Goal: Information Seeking & Learning: Learn about a topic

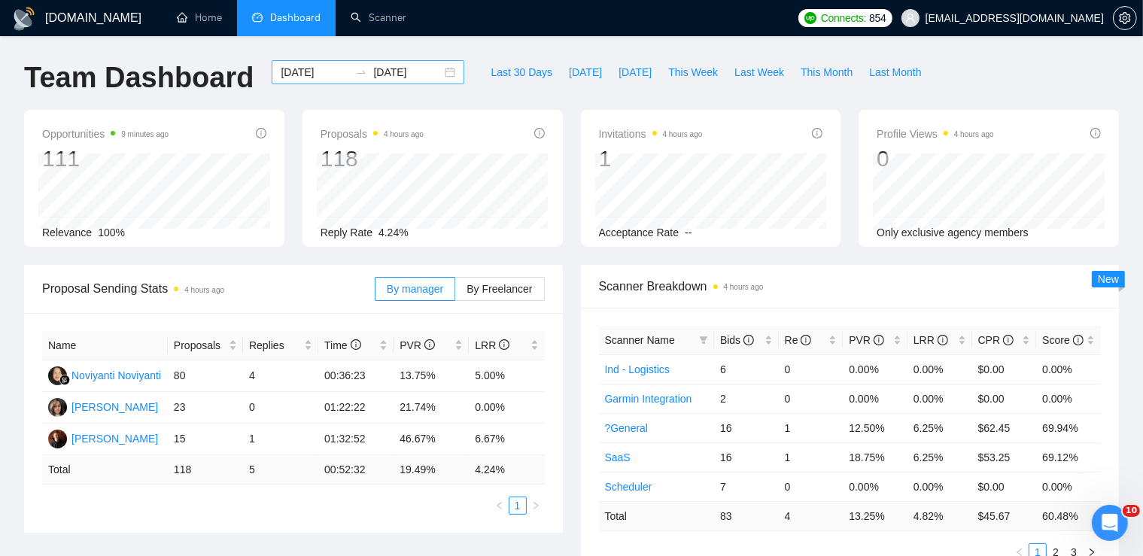
click at [435, 72] on div "[DATE] [DATE]" at bounding box center [368, 72] width 193 height 24
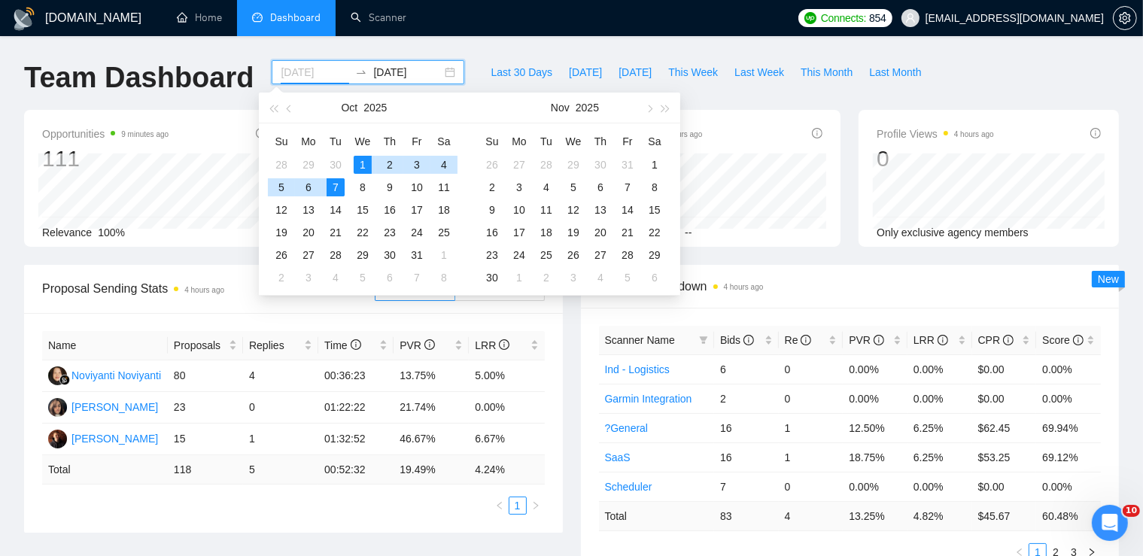
click at [362, 170] on div "1" at bounding box center [363, 165] width 18 height 18
type input "[DATE]"
click at [363, 187] on div "8" at bounding box center [363, 187] width 18 height 18
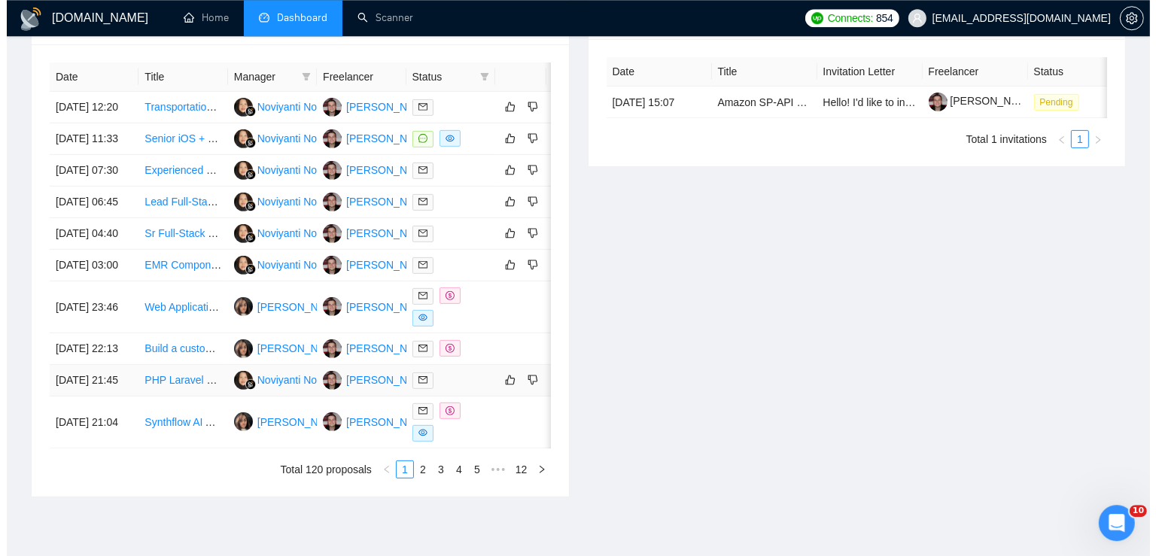
scroll to position [601, 0]
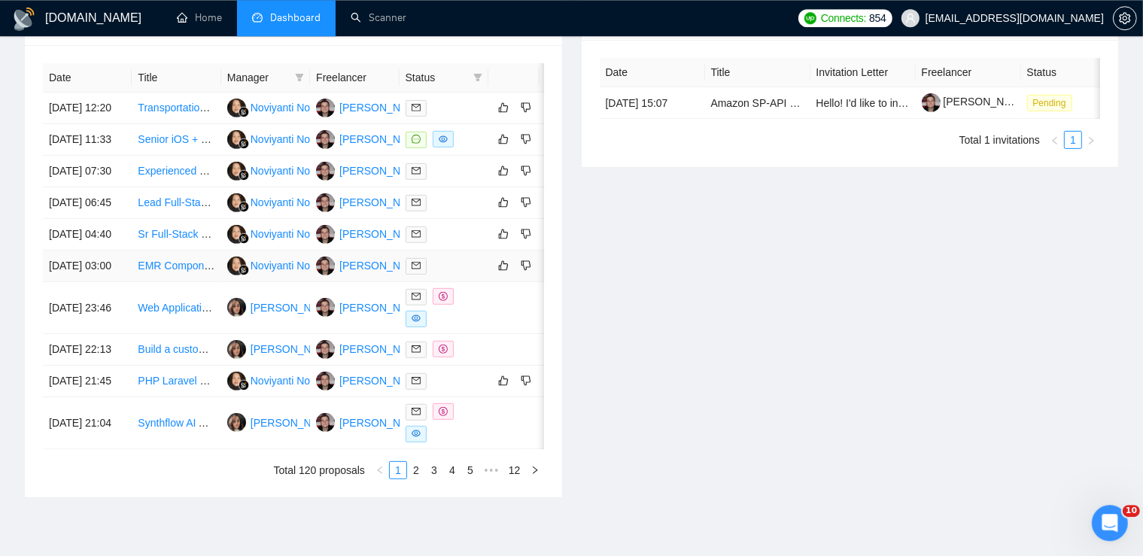
click at [164, 272] on link "EMR Component Development for Healthcare Software" at bounding box center [268, 266] width 260 height 12
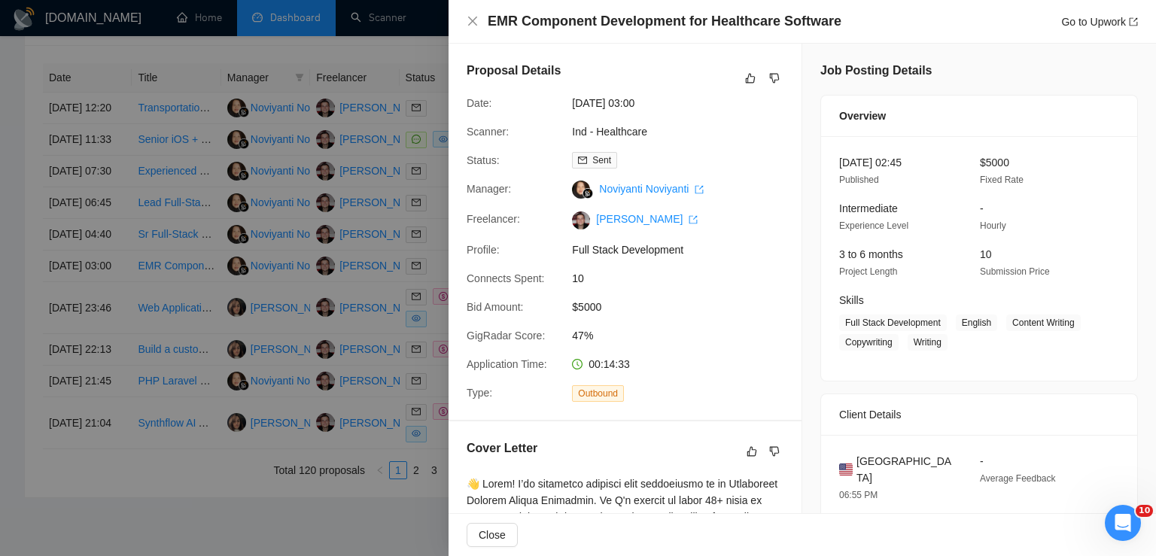
click at [241, 368] on div at bounding box center [578, 278] width 1156 height 556
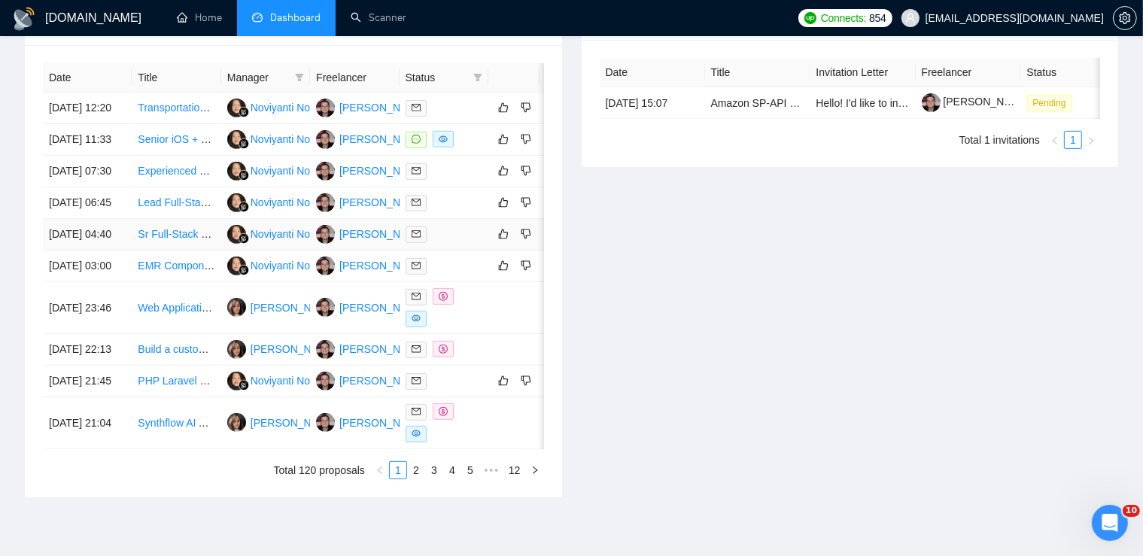
click at [162, 240] on link "Sr Full-Stack Dev - Full stack marketplace build with an ai" at bounding box center [272, 234] width 269 height 12
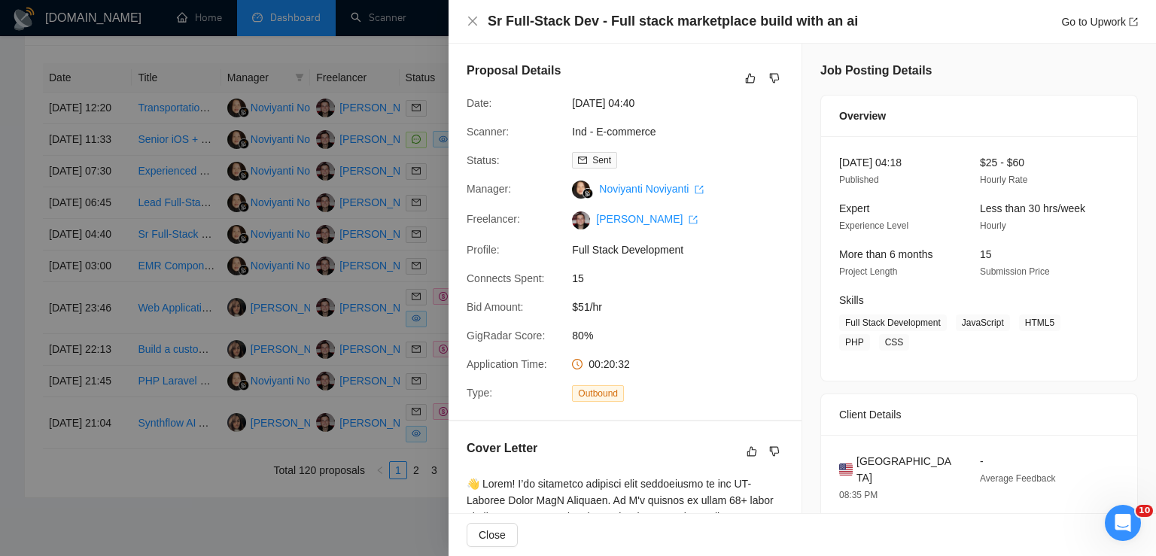
click at [180, 250] on div at bounding box center [578, 278] width 1156 height 556
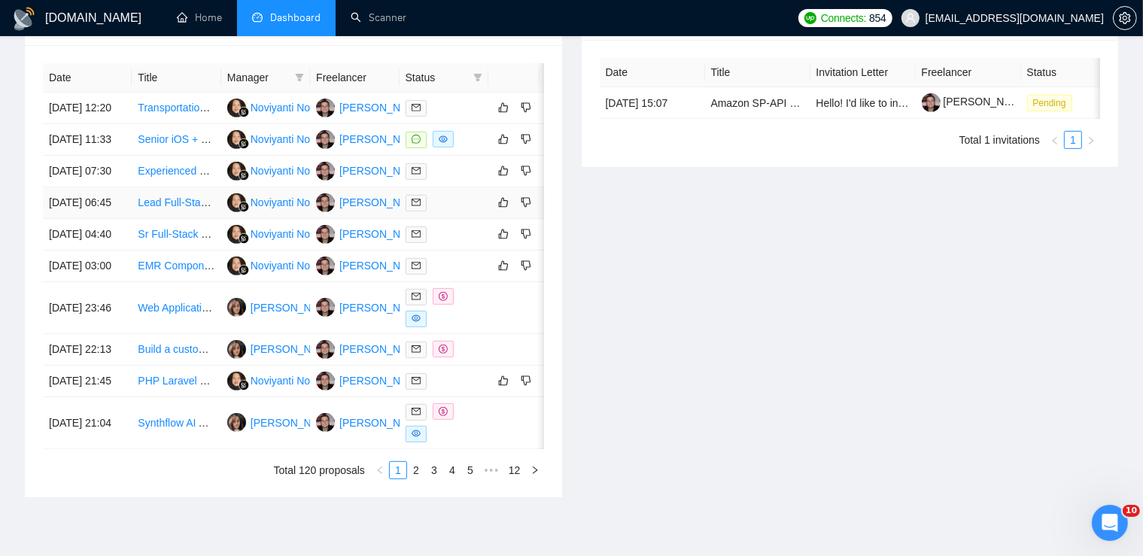
click at [172, 208] on link "Lead Full‑Stack Engineer (Contract) — Build [DOMAIN_NAME] (Stripe Connect + App…" at bounding box center [361, 202] width 446 height 12
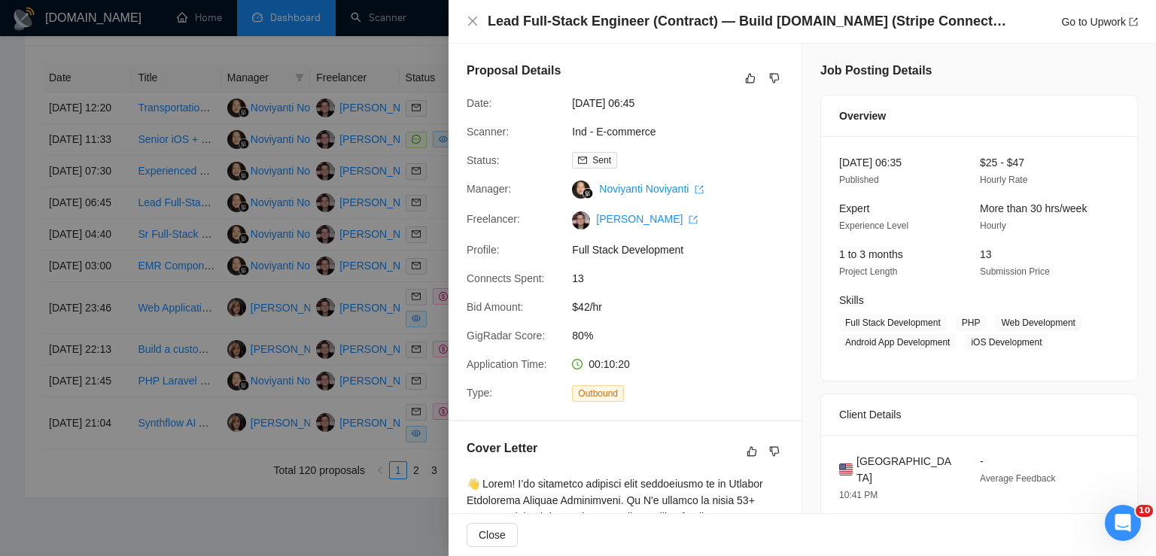
click at [275, 346] on div at bounding box center [578, 278] width 1156 height 556
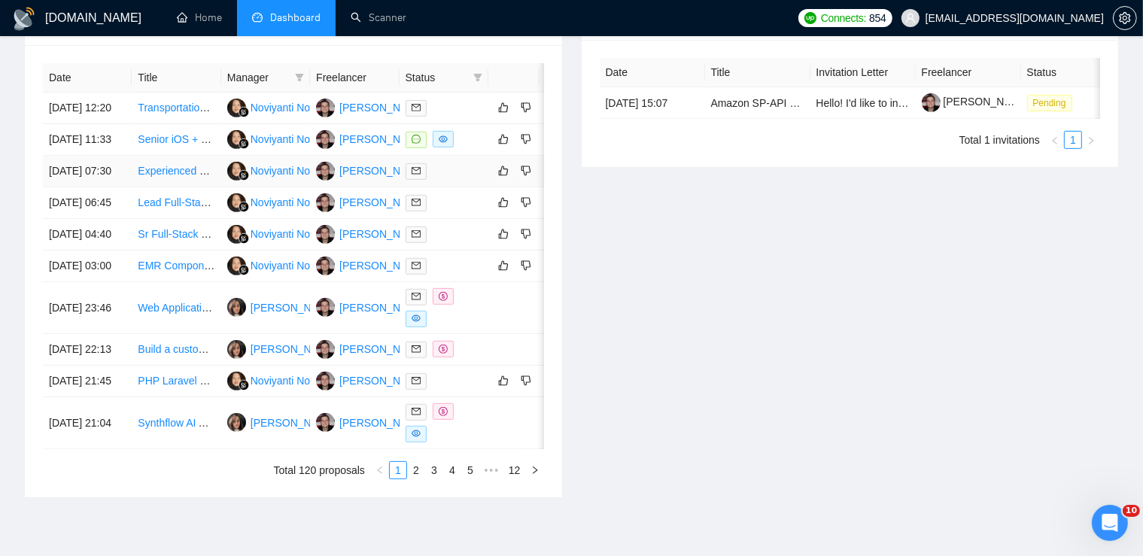
click at [166, 177] on link "Experienced Developer Needed for Educational Consulting SaaS Platform" at bounding box center [311, 171] width 346 height 12
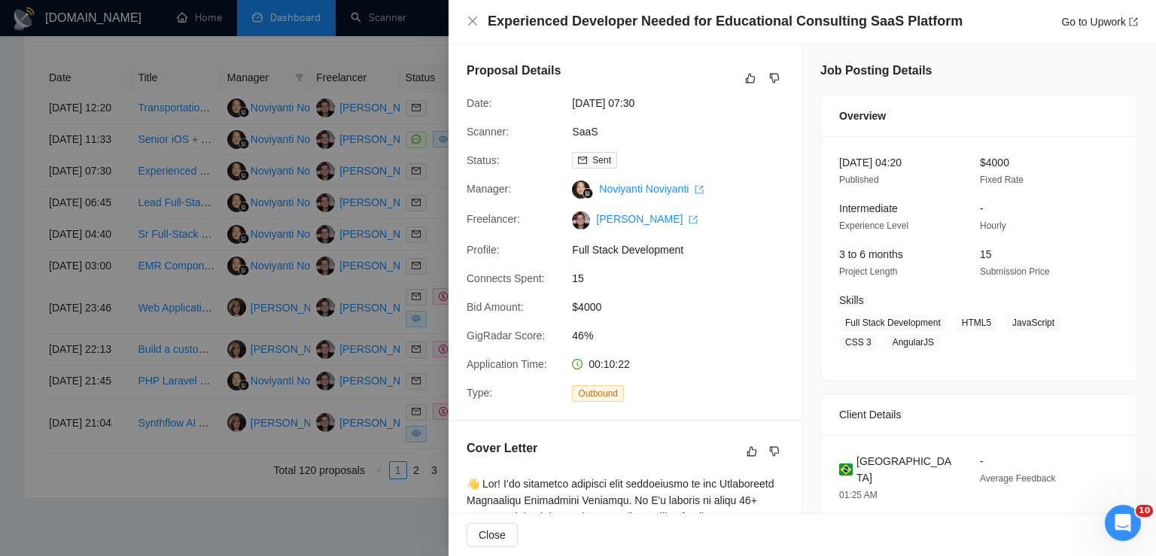
click at [158, 254] on div at bounding box center [578, 278] width 1156 height 556
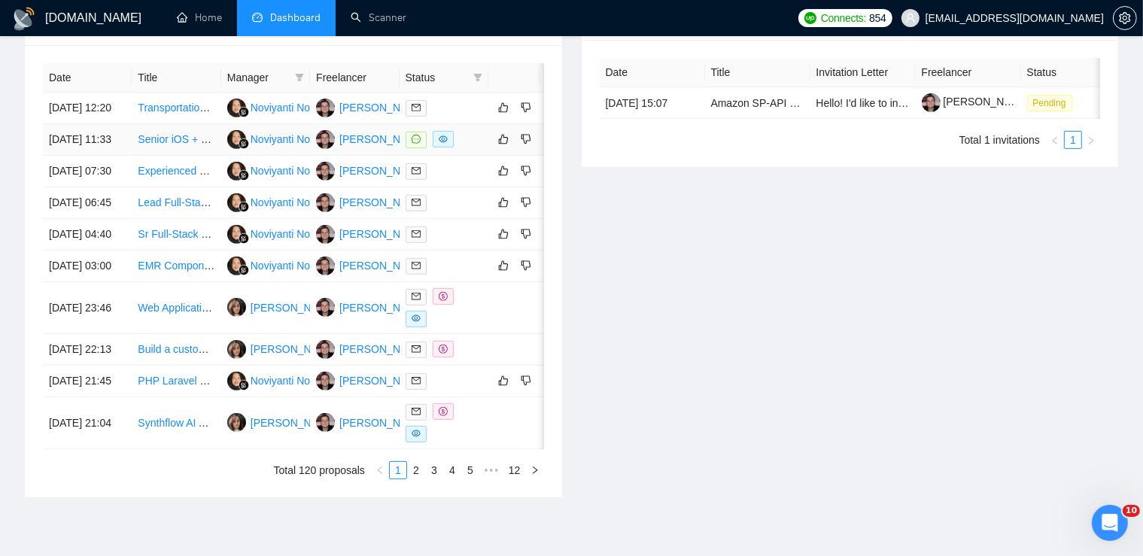
click at [168, 145] on link "Senior iOS + Cloud Developer (AI/Healthcare App) – 4-Week Contract" at bounding box center [301, 139] width 327 height 12
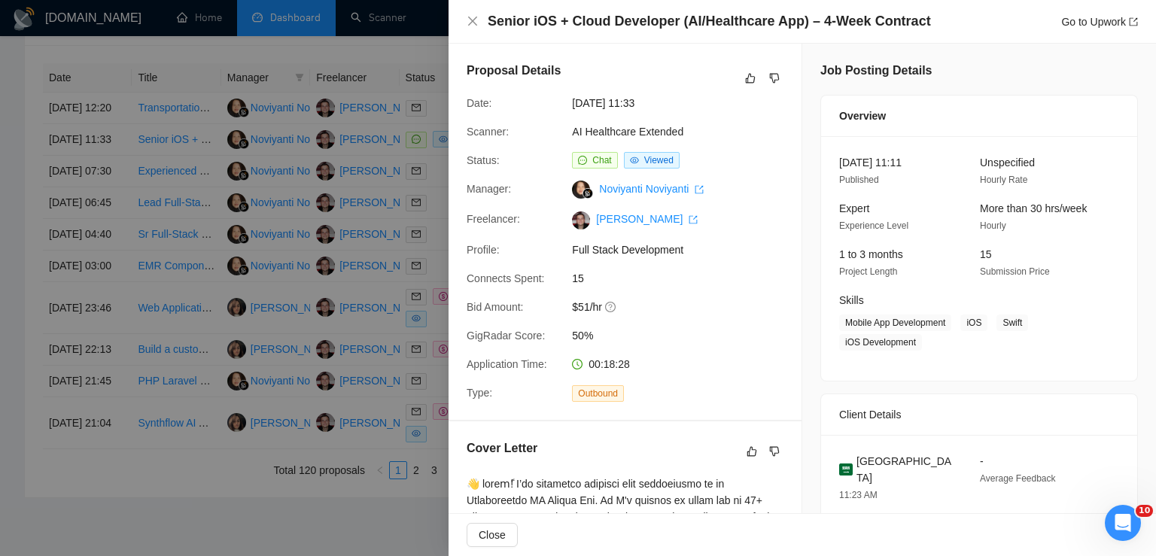
click at [141, 272] on div at bounding box center [578, 278] width 1156 height 556
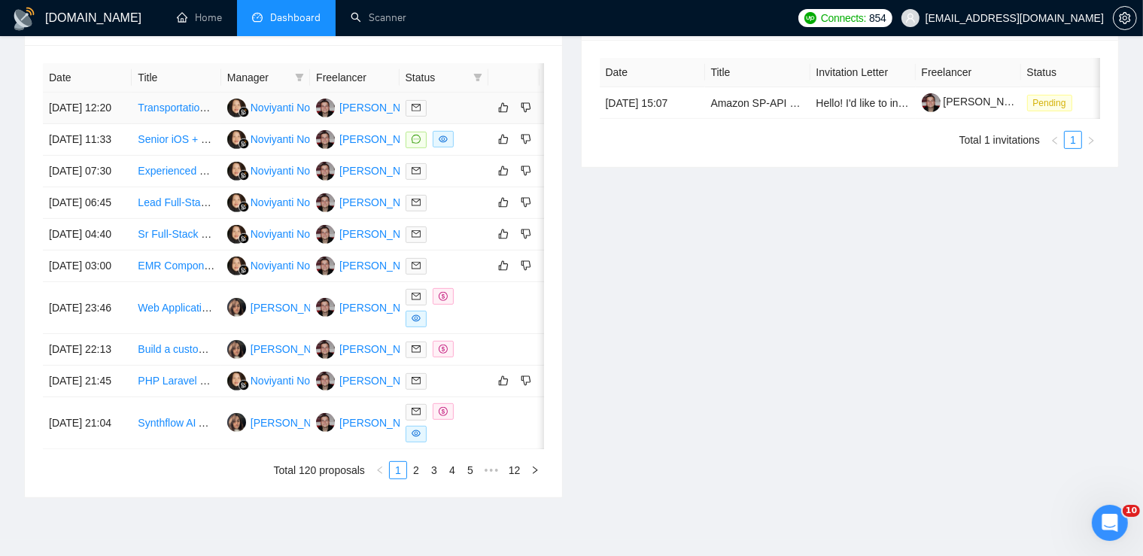
click at [163, 108] on link "Transportation Management System and Freight Booking Solutions Development" at bounding box center [327, 108] width 379 height 12
